Goal: Transaction & Acquisition: Purchase product/service

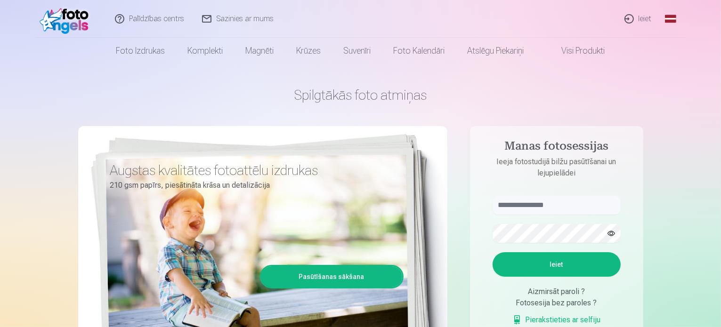
click at [644, 19] on link "Ieiet" at bounding box center [638, 19] width 45 height 38
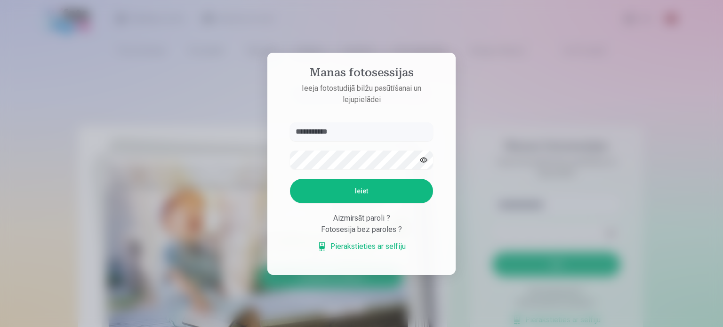
type input "**********"
click at [290, 179] on button "Ieiet" at bounding box center [361, 191] width 143 height 24
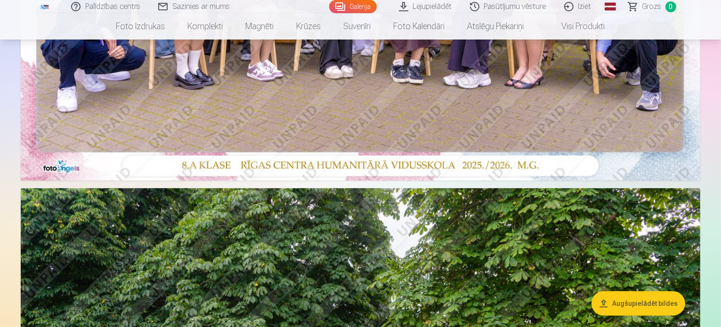
scroll to position [377, 0]
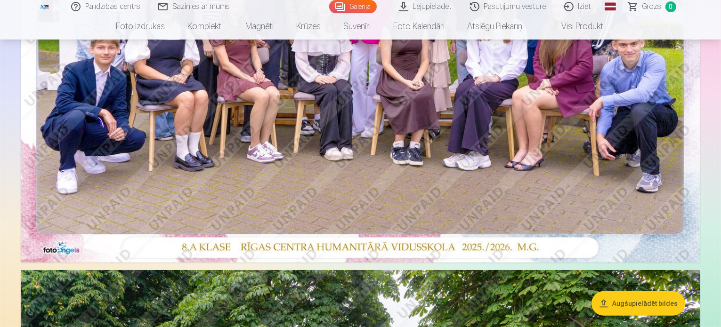
scroll to position [94, 0]
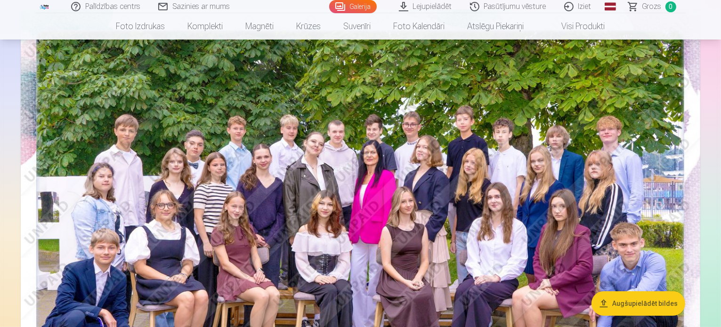
click at [638, 302] on button "Augšupielādēt bildes" at bounding box center [639, 304] width 94 height 24
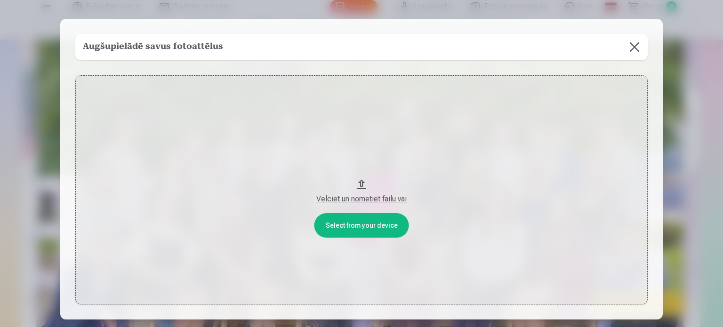
click at [631, 45] on button at bounding box center [635, 47] width 26 height 26
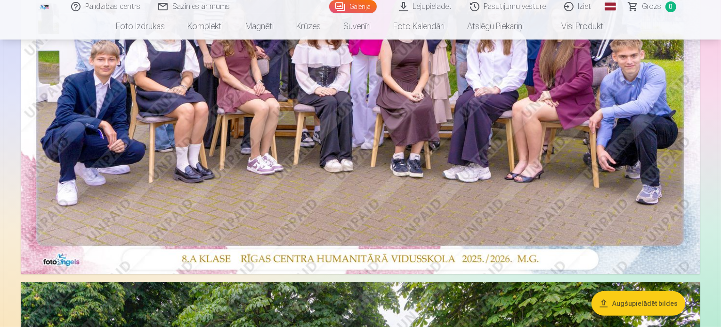
scroll to position [0, 0]
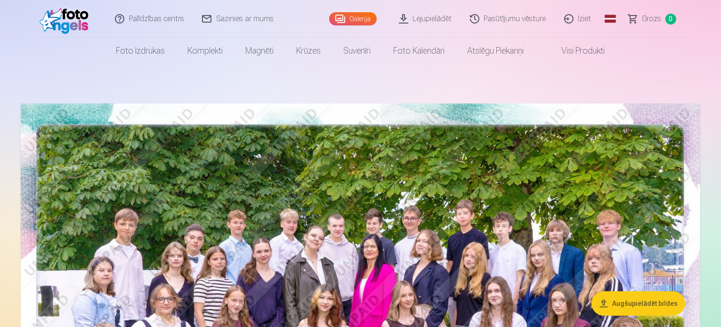
click at [448, 20] on link "Lejupielādēt" at bounding box center [425, 19] width 71 height 38
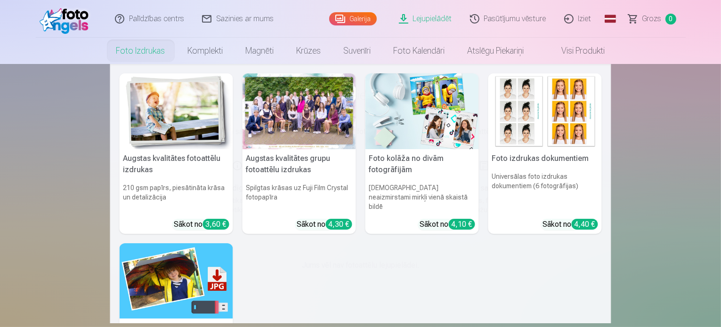
click at [132, 52] on link "Foto izdrukas" at bounding box center [141, 51] width 72 height 26
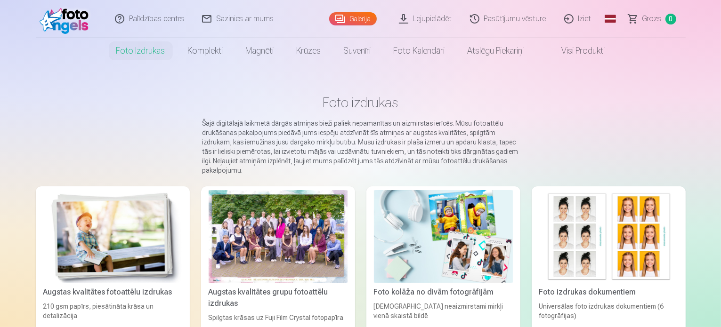
click at [230, 211] on div at bounding box center [278, 236] width 139 height 93
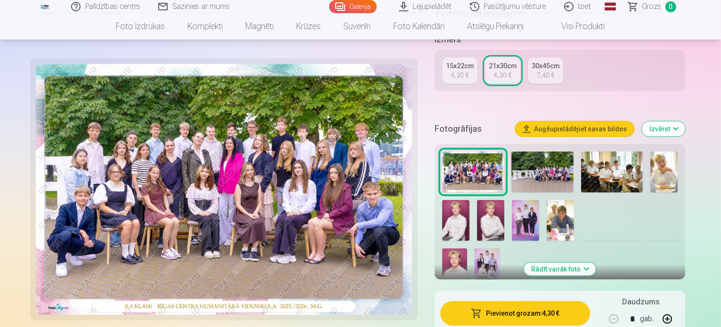
scroll to position [330, 0]
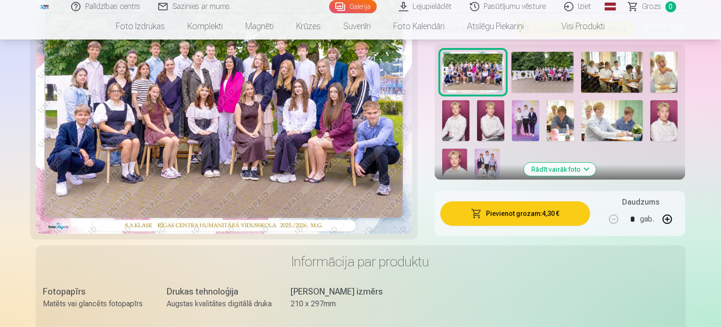
click at [589, 163] on button "Rādīt vairāk foto" at bounding box center [560, 169] width 72 height 13
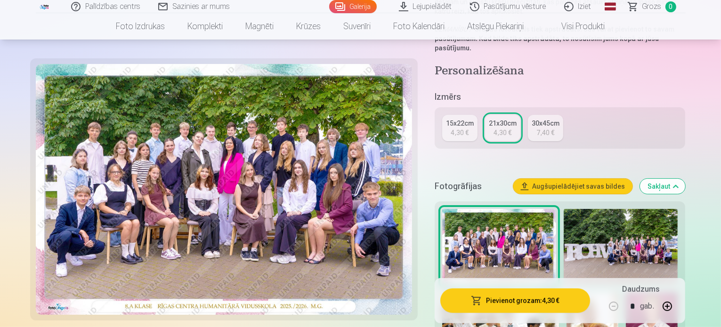
scroll to position [188, 0]
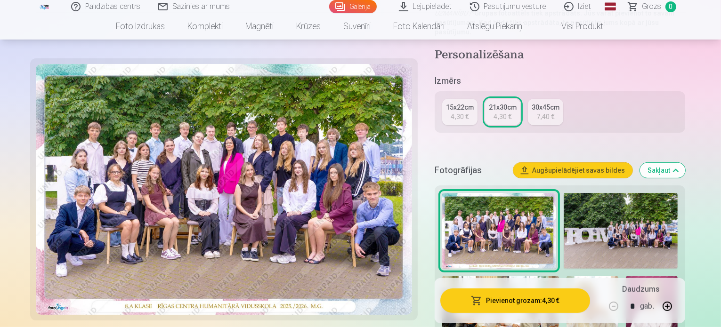
click at [539, 298] on button "Pievienot grozam : 4,30 €" at bounding box center [515, 301] width 150 height 24
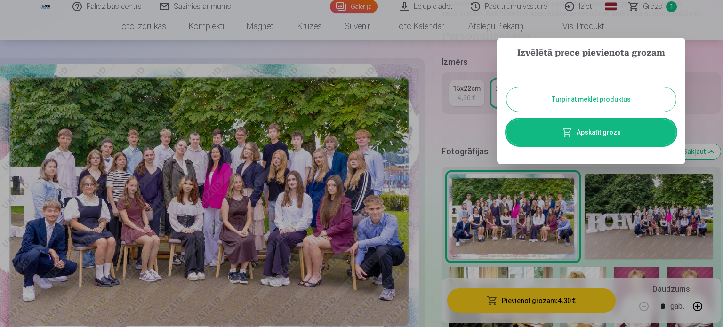
click at [642, 96] on button "Turpināt meklēt produktus" at bounding box center [592, 99] width 170 height 24
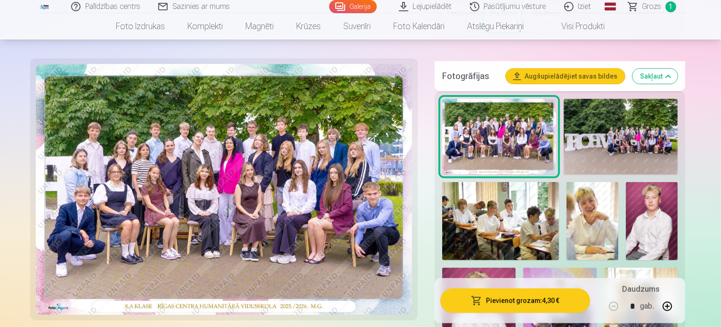
scroll to position [330, 0]
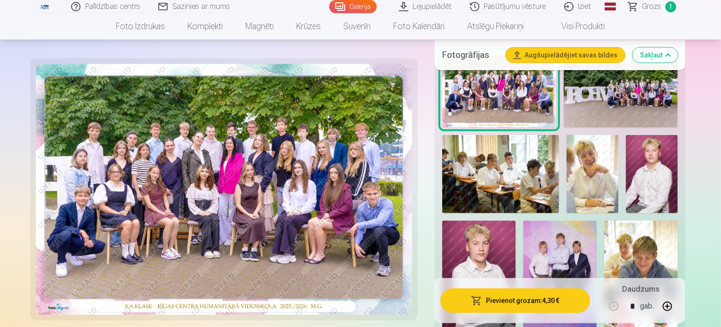
click at [523, 241] on img at bounding box center [559, 276] width 73 height 110
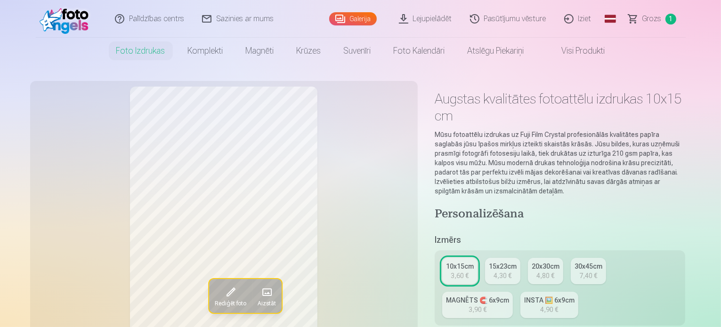
click at [654, 17] on span "Grozs" at bounding box center [651, 18] width 19 height 11
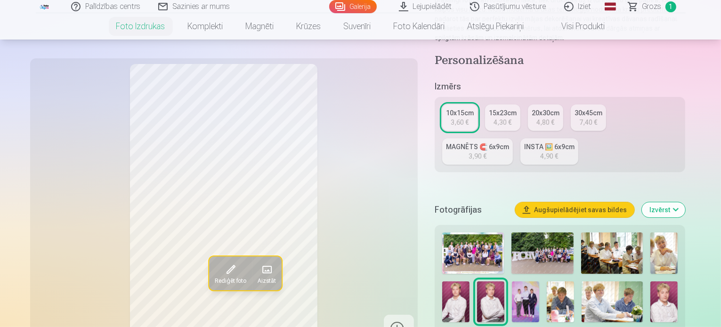
scroll to position [188, 0]
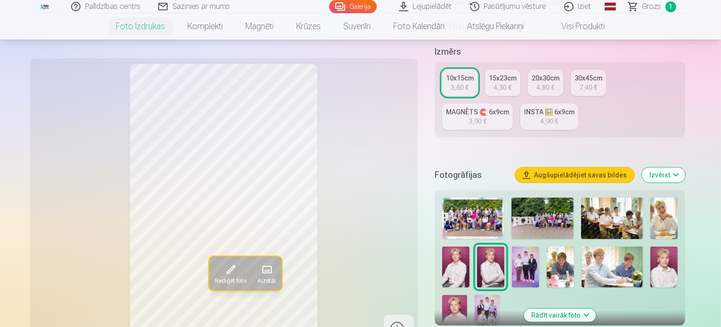
click at [259, 271] on span at bounding box center [266, 269] width 15 height 15
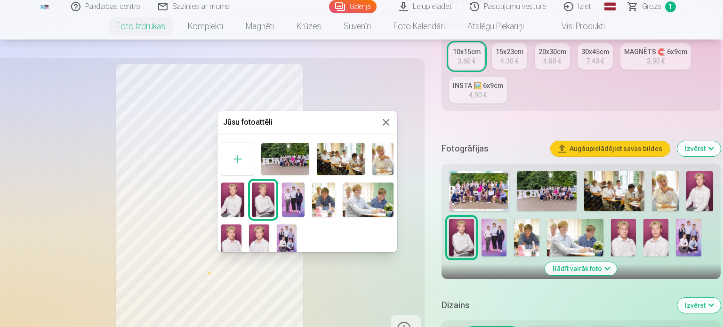
click at [292, 195] on img at bounding box center [293, 200] width 23 height 34
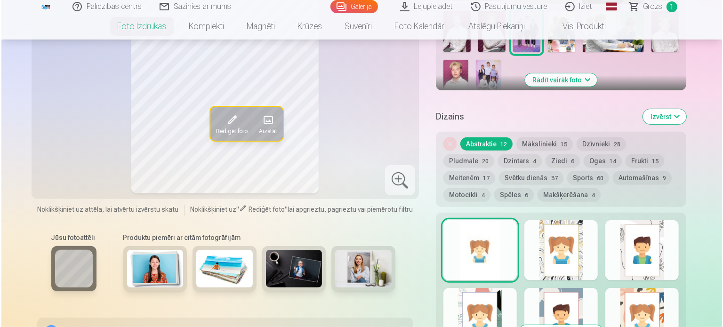
scroll to position [612, 0]
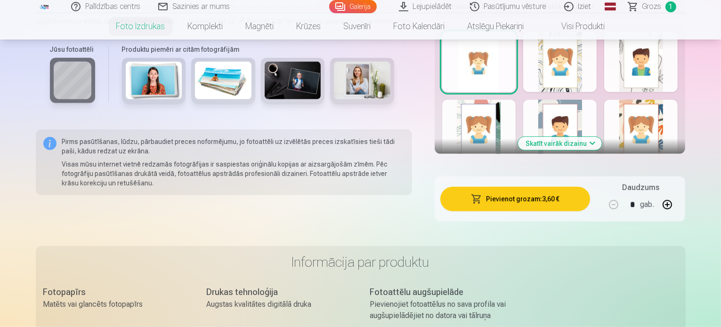
click at [516, 187] on button "Pievienot grozam : 3,60 €" at bounding box center [515, 199] width 150 height 24
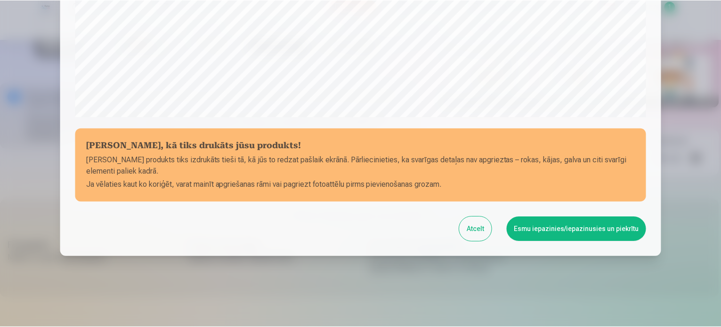
scroll to position [350, 0]
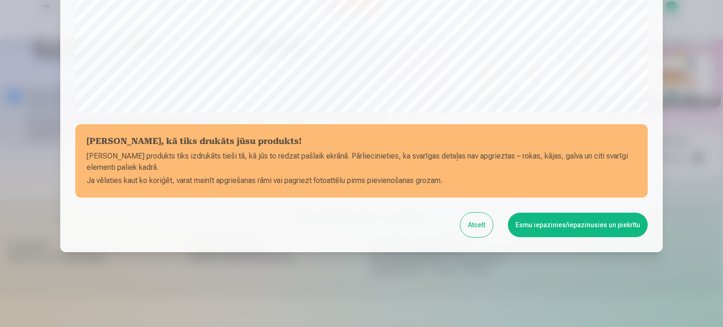
click at [588, 226] on button "Esmu iepazinies/iepazinusies un piekrītu" at bounding box center [578, 225] width 140 height 24
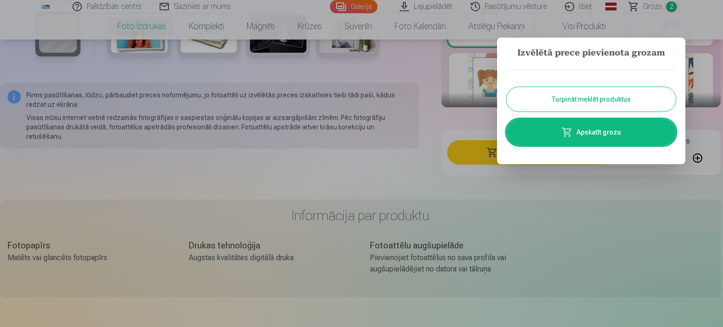
click at [601, 98] on button "Turpināt meklēt produktus" at bounding box center [592, 99] width 170 height 24
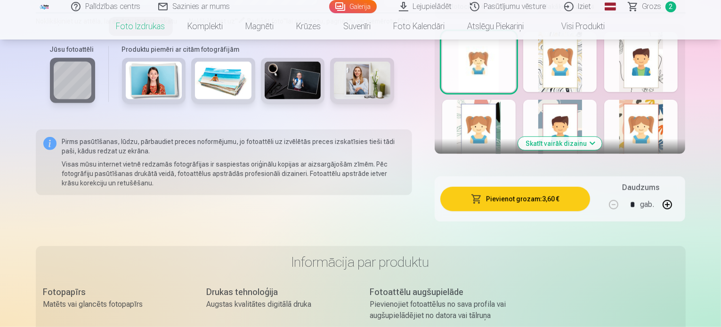
scroll to position [283, 0]
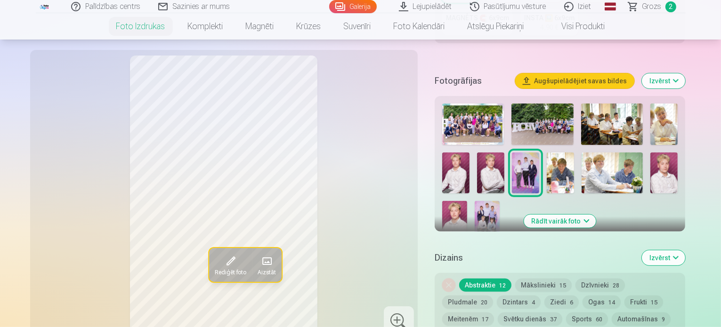
click at [470, 153] on img at bounding box center [455, 173] width 27 height 41
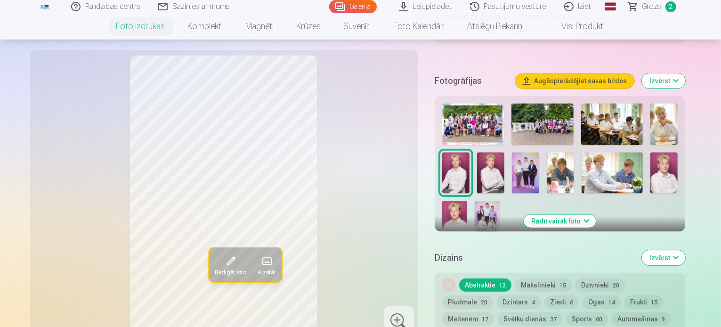
click at [477, 153] on img at bounding box center [490, 173] width 27 height 41
click at [650, 153] on img at bounding box center [663, 173] width 27 height 41
click at [467, 201] on img at bounding box center [454, 220] width 25 height 38
click at [650, 153] on img at bounding box center [663, 173] width 27 height 41
click at [470, 153] on img at bounding box center [455, 173] width 27 height 41
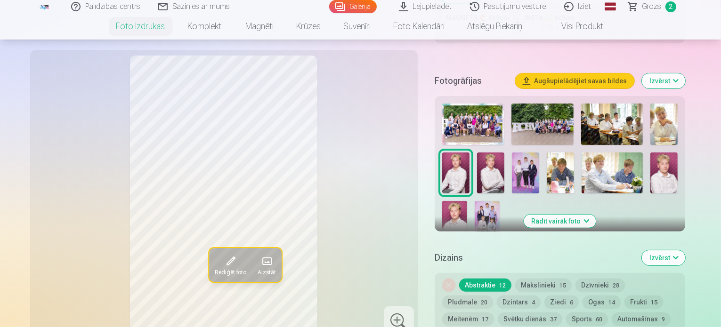
click at [477, 153] on img at bounding box center [490, 173] width 27 height 41
click at [659, 104] on img at bounding box center [663, 124] width 27 height 41
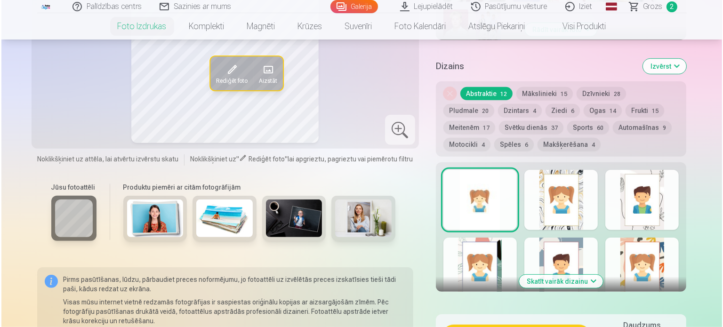
scroll to position [518, 0]
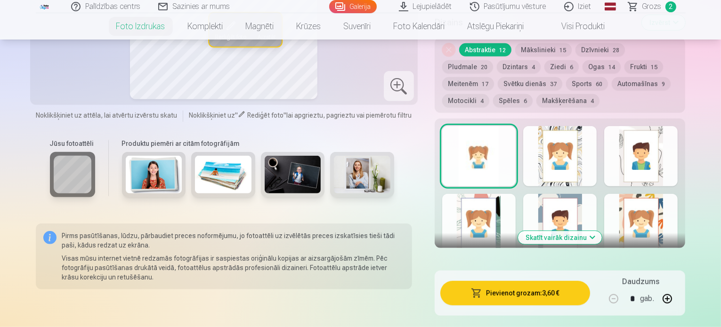
click at [514, 281] on button "Pievienot grozam : 3,60 €" at bounding box center [515, 293] width 150 height 24
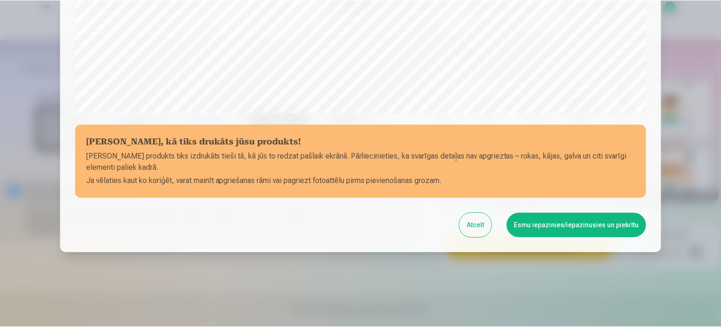
scroll to position [350, 0]
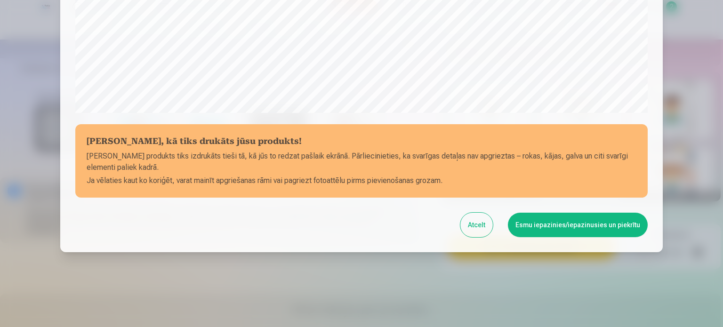
click at [582, 225] on button "Esmu iepazinies/iepazinusies un piekrītu" at bounding box center [578, 225] width 140 height 24
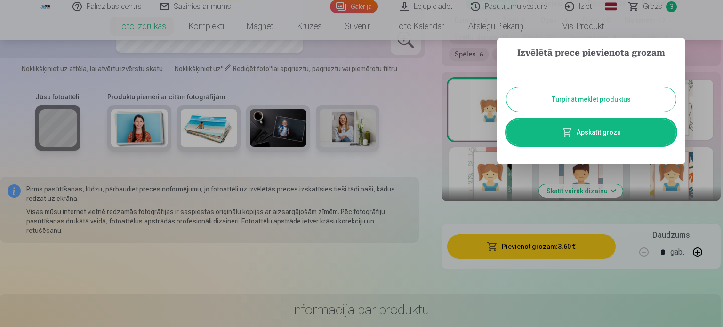
drag, startPoint x: 600, startPoint y: 97, endPoint x: 589, endPoint y: 103, distance: 11.6
click at [600, 97] on button "Turpināt meklēt produktus" at bounding box center [592, 99] width 170 height 24
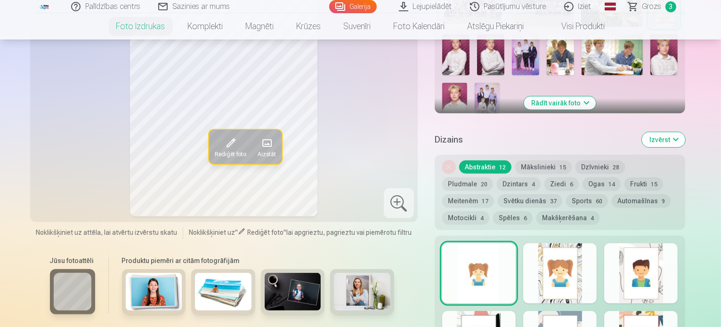
scroll to position [188, 0]
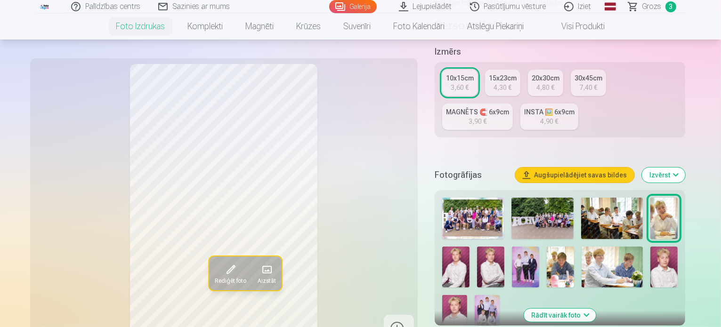
click at [500, 295] on img at bounding box center [487, 314] width 25 height 38
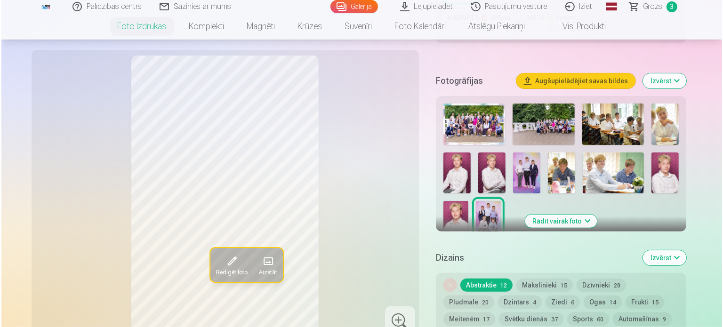
scroll to position [518, 0]
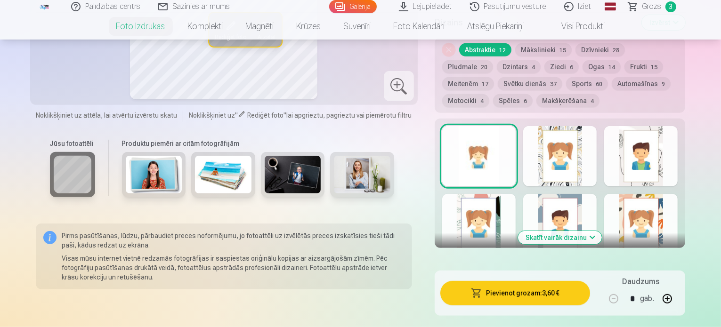
click at [554, 281] on button "Pievienot grozam : 3,60 €" at bounding box center [515, 293] width 150 height 24
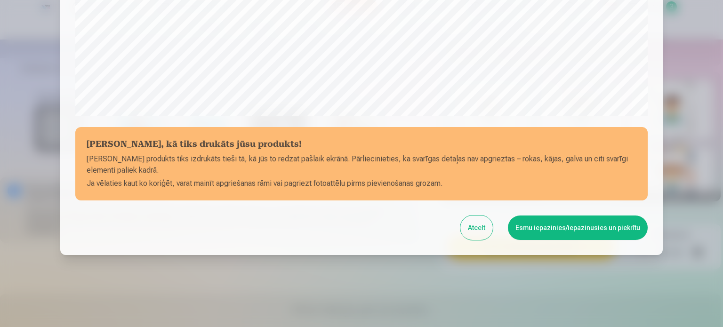
scroll to position [350, 0]
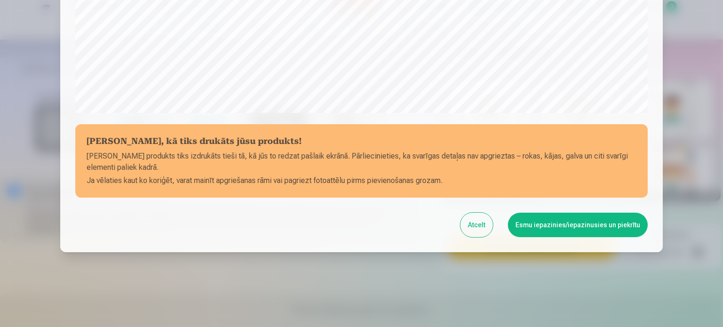
click at [571, 230] on button "Esmu iepazinies/iepazinusies un piekrītu" at bounding box center [578, 225] width 140 height 24
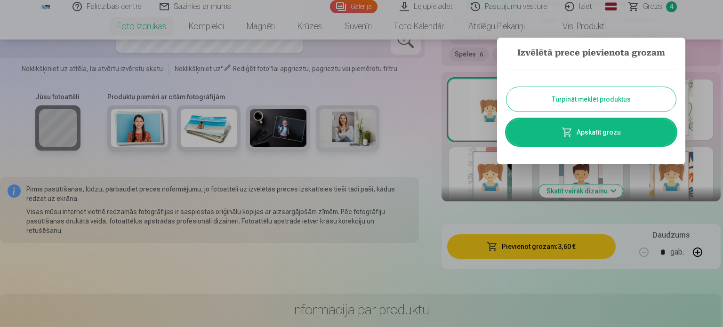
click at [588, 132] on link "Apskatīt grozu" at bounding box center [592, 132] width 170 height 26
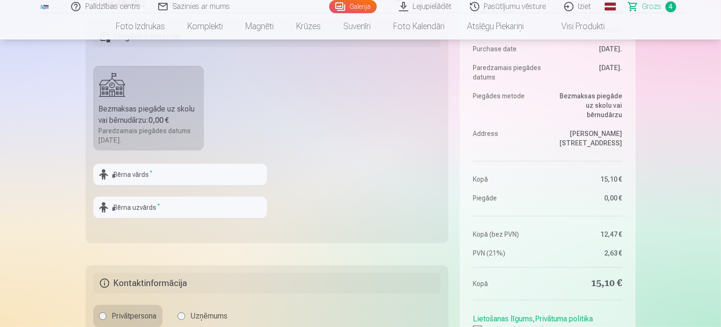
scroll to position [377, 0]
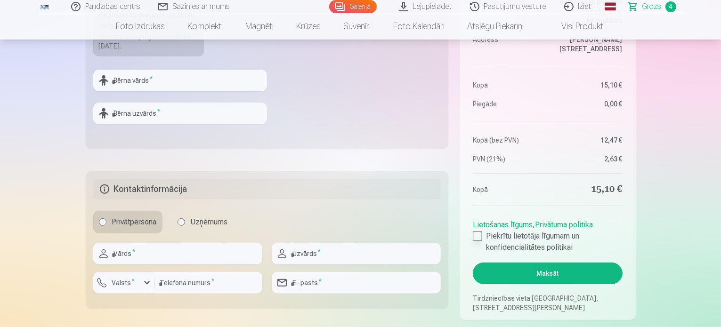
click at [482, 235] on div at bounding box center [477, 236] width 9 height 9
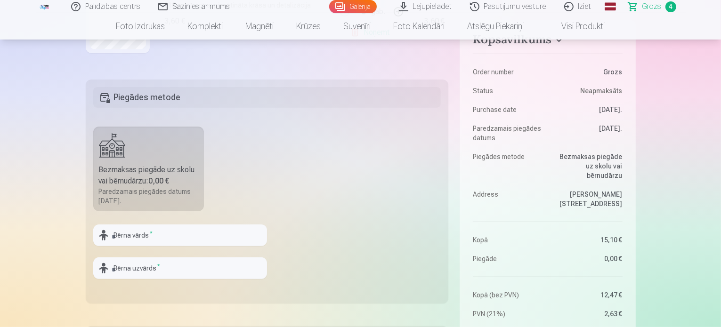
scroll to position [188, 0]
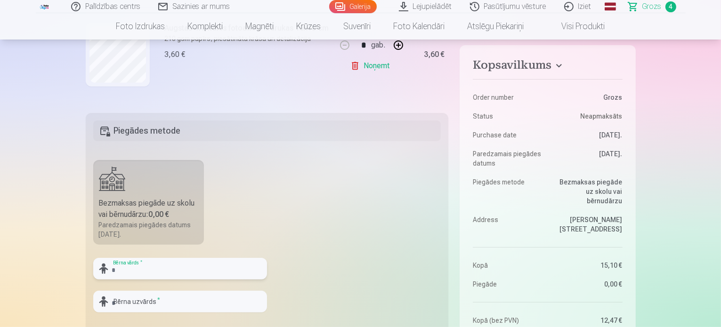
click at [153, 264] on input "text" at bounding box center [180, 269] width 174 height 22
type input "*"
type input "******"
click at [176, 305] on input "text" at bounding box center [180, 302] width 174 height 22
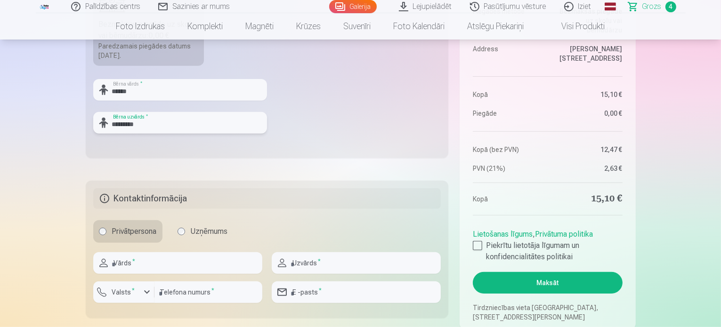
scroll to position [377, 0]
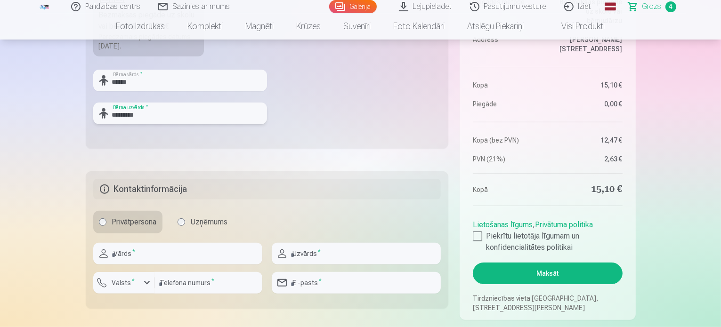
type input "*********"
click at [172, 259] on input "text" at bounding box center [177, 254] width 169 height 22
type input "*****"
click at [340, 256] on input "text" at bounding box center [356, 254] width 169 height 22
type input "*********"
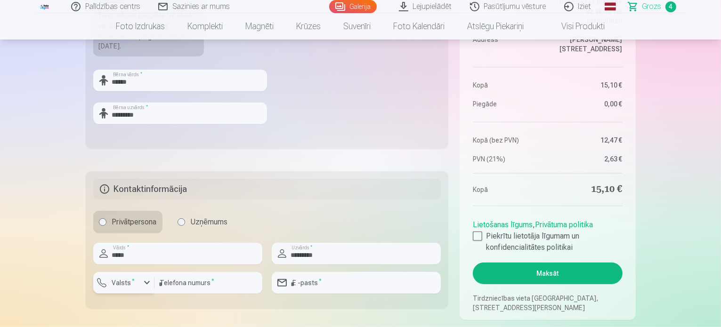
click at [146, 282] on div "button" at bounding box center [146, 282] width 11 height 11
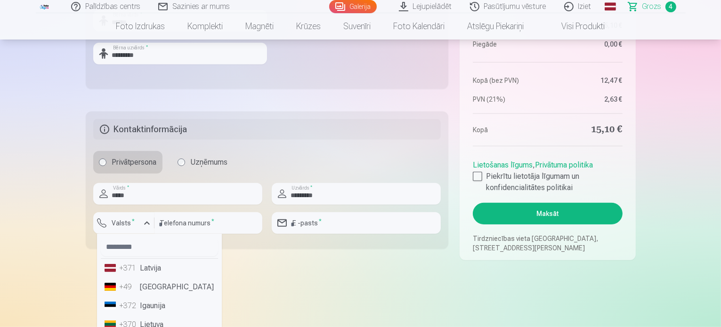
scroll to position [518, 0]
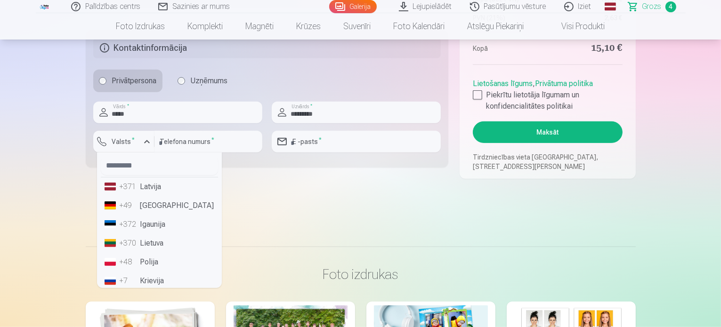
click at [162, 185] on li "+371 Latvija" at bounding box center [159, 187] width 117 height 19
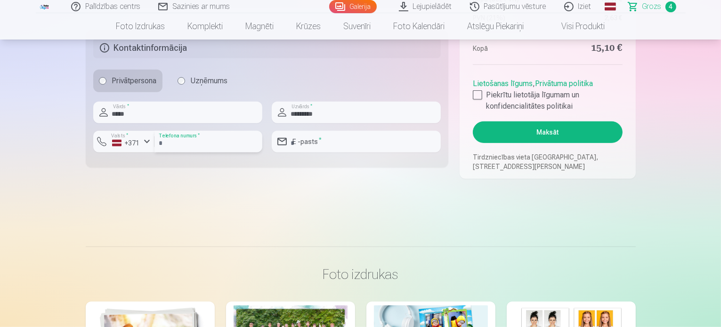
click at [181, 141] on input "number" at bounding box center [208, 142] width 108 height 22
type input "********"
click at [350, 145] on input "email" at bounding box center [356, 142] width 169 height 22
type input "**********"
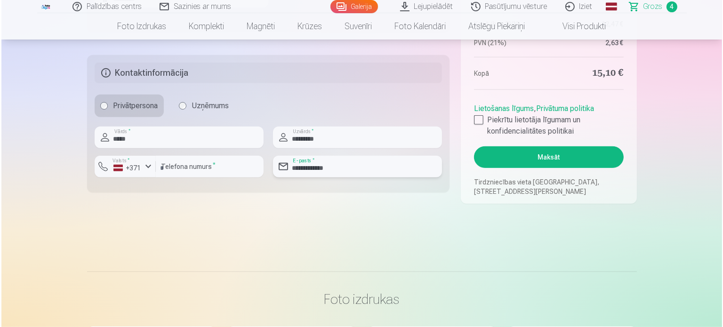
scroll to position [471, 0]
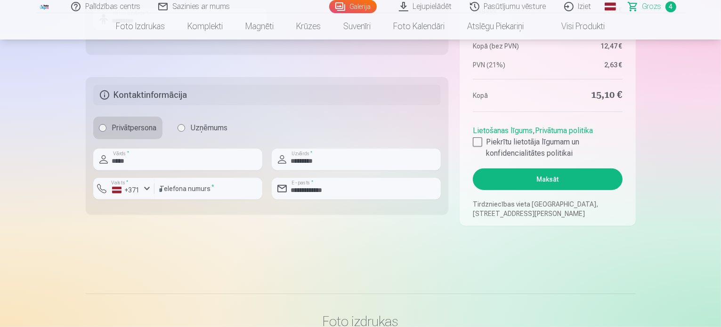
click at [569, 183] on button "Maksāt" at bounding box center [547, 180] width 149 height 22
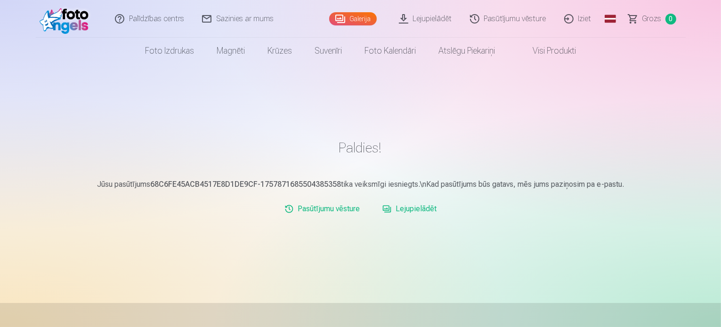
click at [569, 17] on link "Iziet" at bounding box center [578, 19] width 45 height 38
